Goal: Transaction & Acquisition: Download file/media

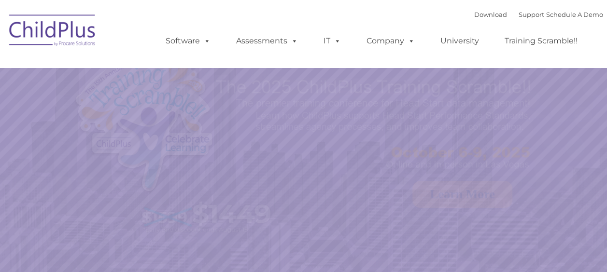
select select "MEDIUM"
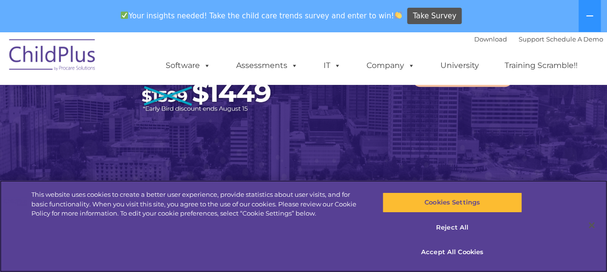
scroll to position [140, 0]
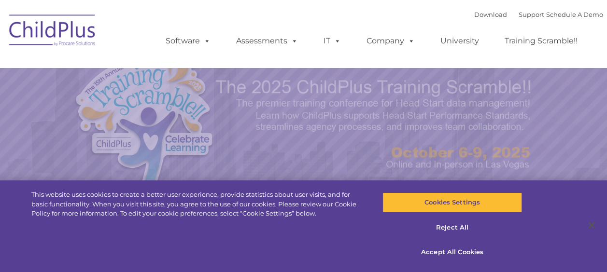
select select "MEDIUM"
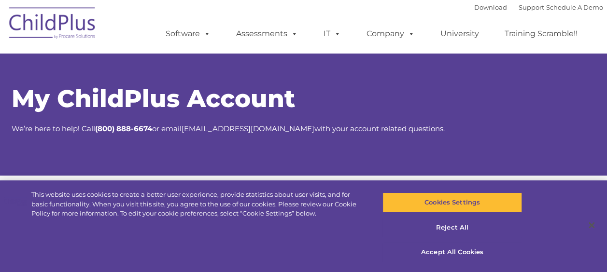
select select "MEDIUM"
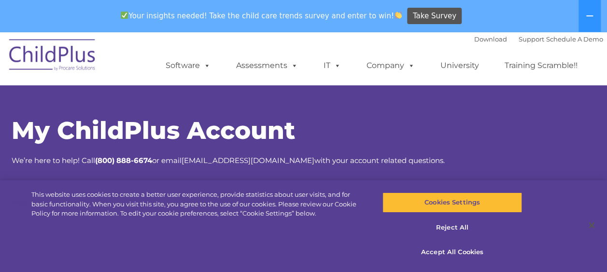
click at [62, 55] on img at bounding box center [52, 56] width 97 height 48
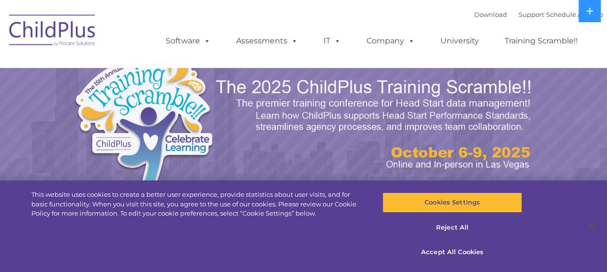
select select "MEDIUM"
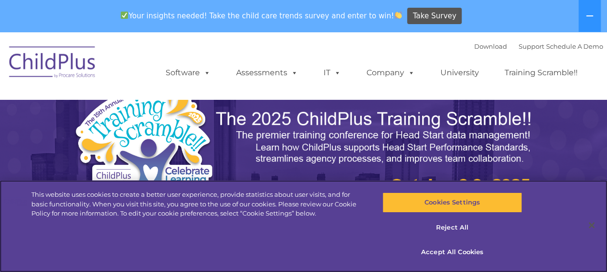
click at [234, 92] on ul "Software ChildPlus: The original and most widely-used Head Start data managemen…" at bounding box center [374, 73] width 456 height 39
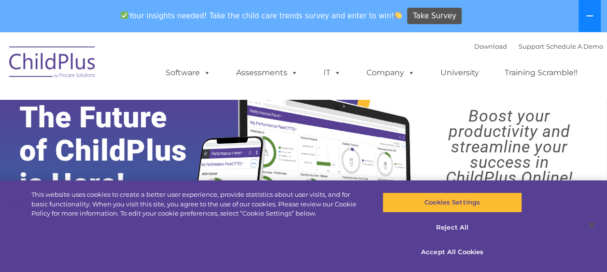
click at [590, 14] on icon at bounding box center [589, 16] width 8 height 8
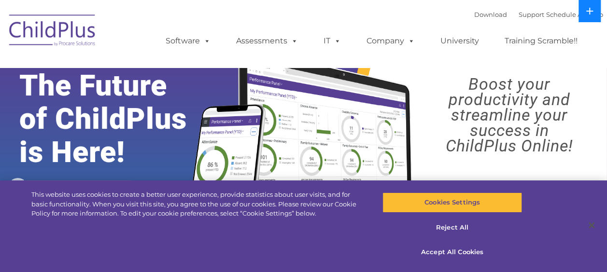
click at [592, 15] on button at bounding box center [589, 11] width 22 height 22
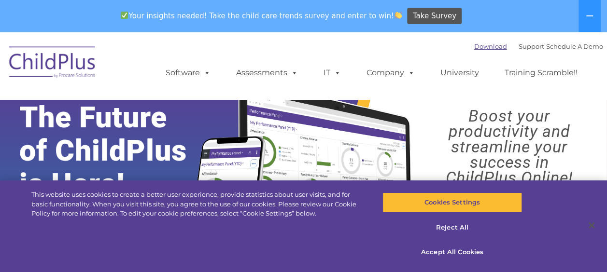
click at [474, 48] on link "Download" at bounding box center [490, 46] width 33 height 8
